Goal: Find specific page/section: Find specific page/section

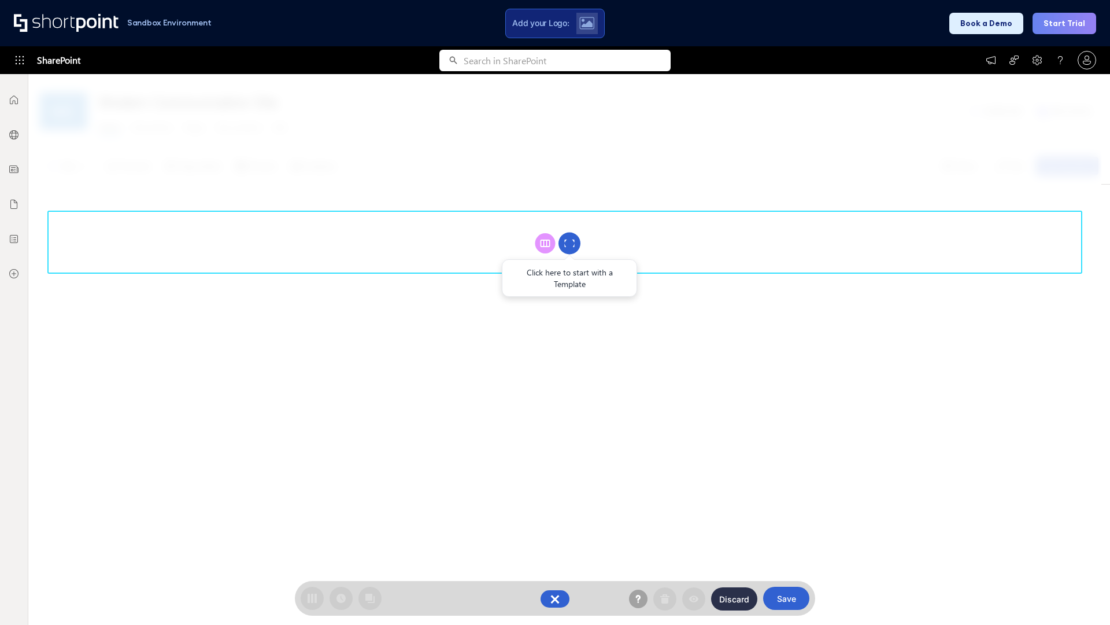
click at [570, 243] on circle at bounding box center [570, 243] width 22 height 22
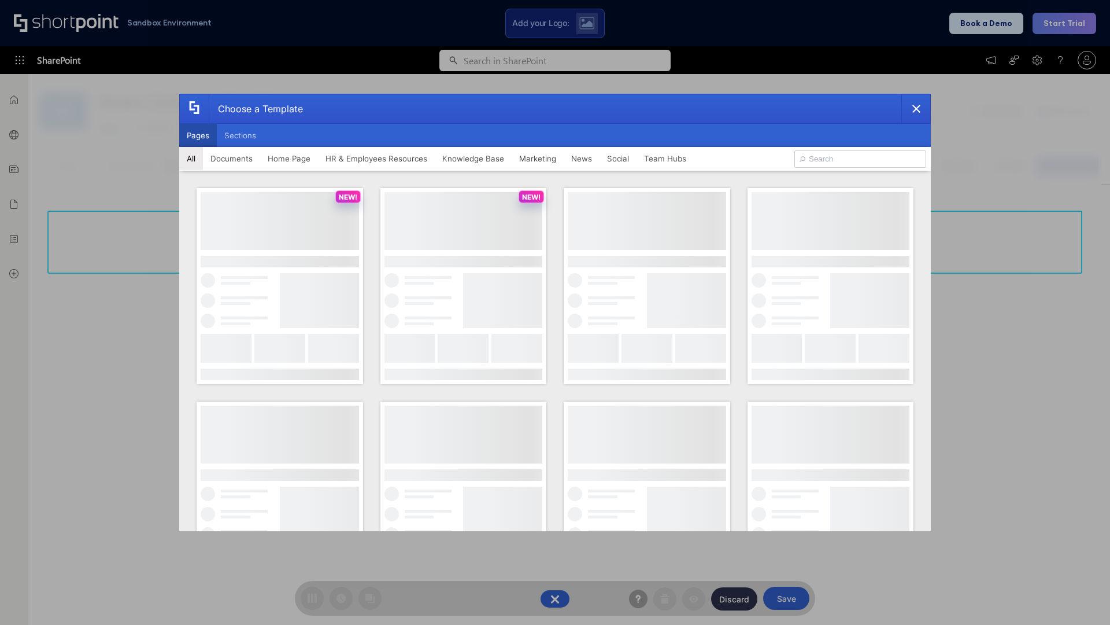
click at [198, 135] on button "Pages" at bounding box center [198, 135] width 38 height 23
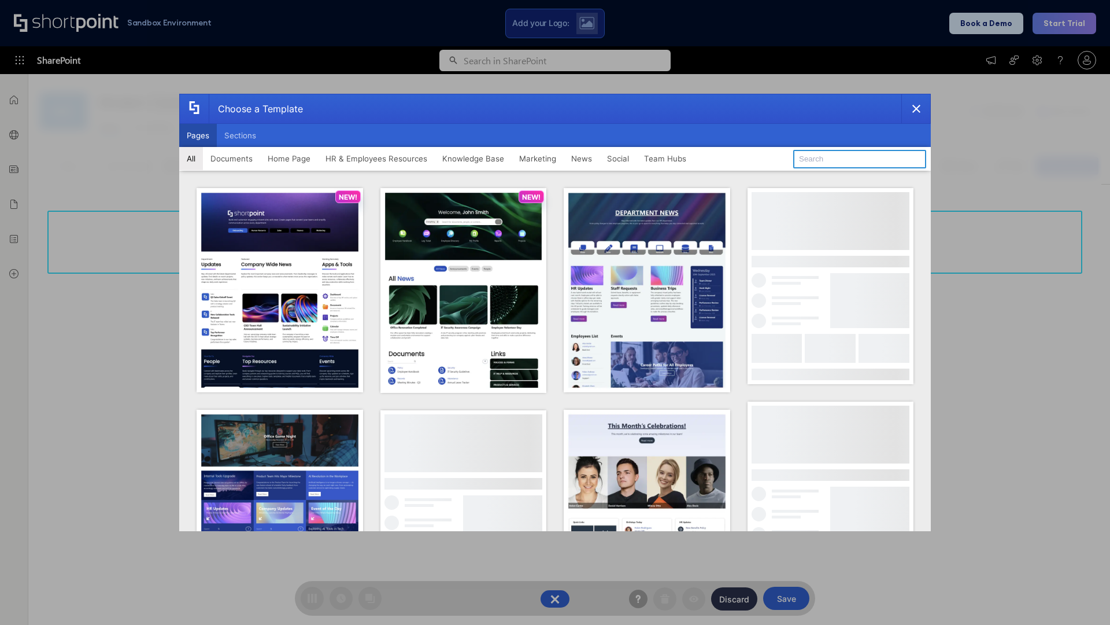
type input "Team Hub 2"
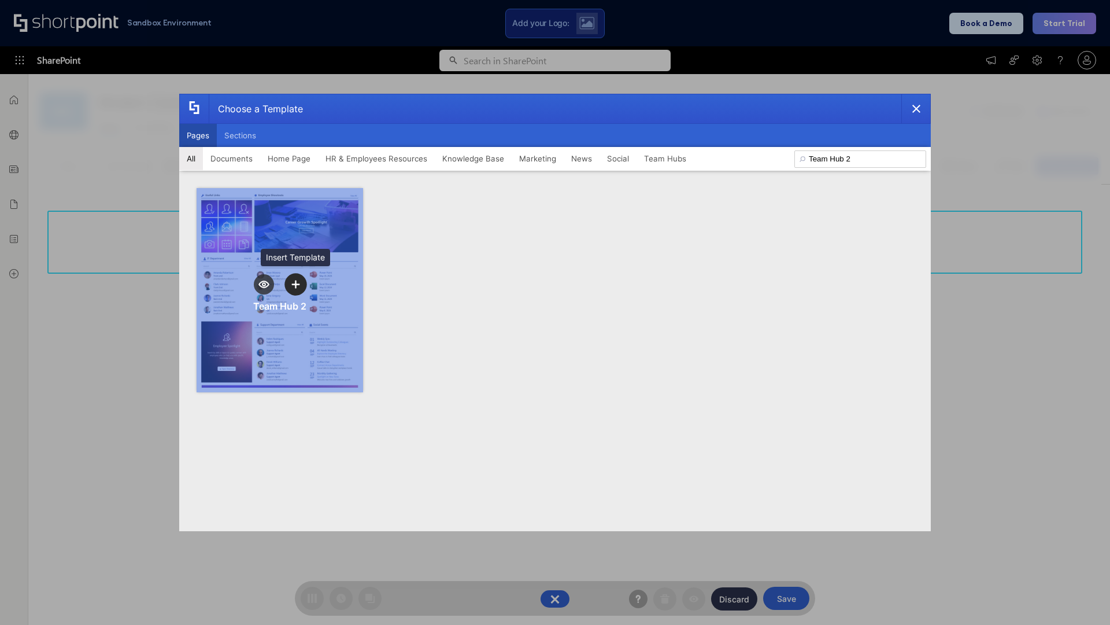
click at [295, 284] on icon "template selector" at bounding box center [295, 284] width 8 height 8
